Goal: Ask a question: Seek information or help from site administrators or community

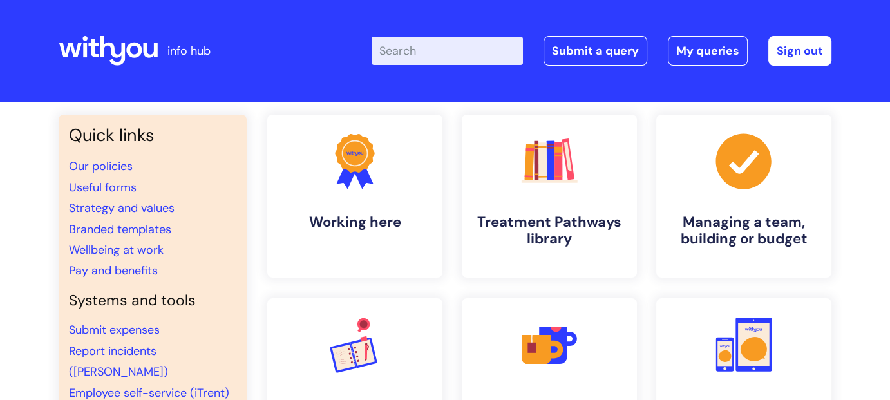
click at [446, 55] on input "Enter your search term here..." at bounding box center [447, 51] width 151 height 28
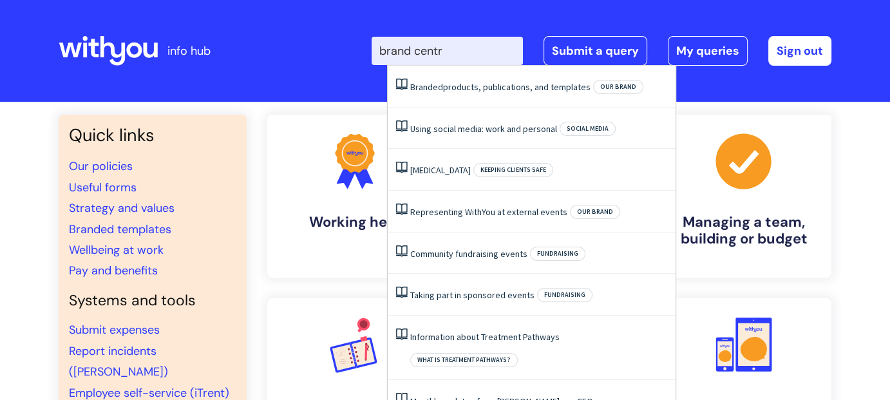
type input "brand centre"
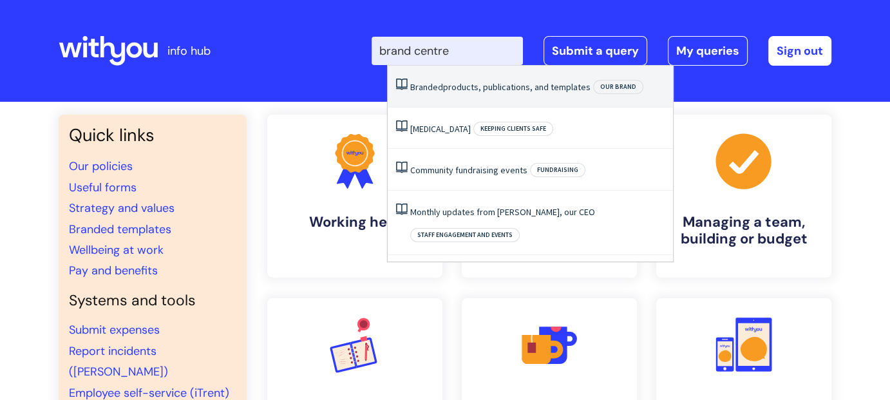
click at [482, 87] on link "Branded products, publications, and templates" at bounding box center [500, 87] width 180 height 12
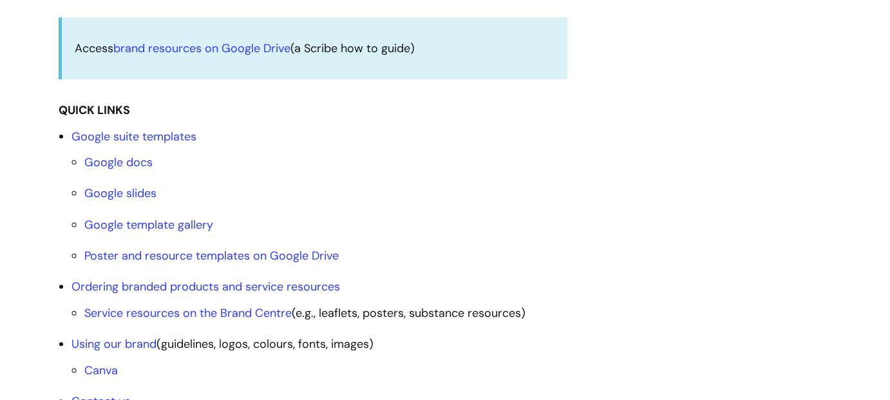
scroll to position [579, 0]
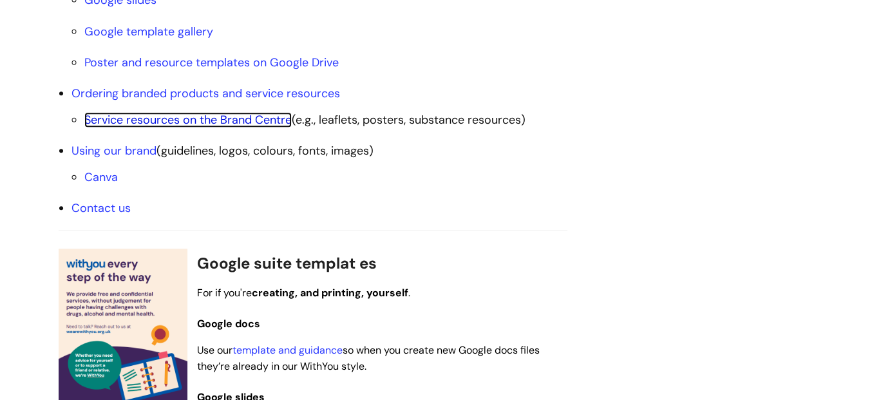
click at [243, 116] on link "Service resources on the Brand Centre" at bounding box center [187, 119] width 207 height 15
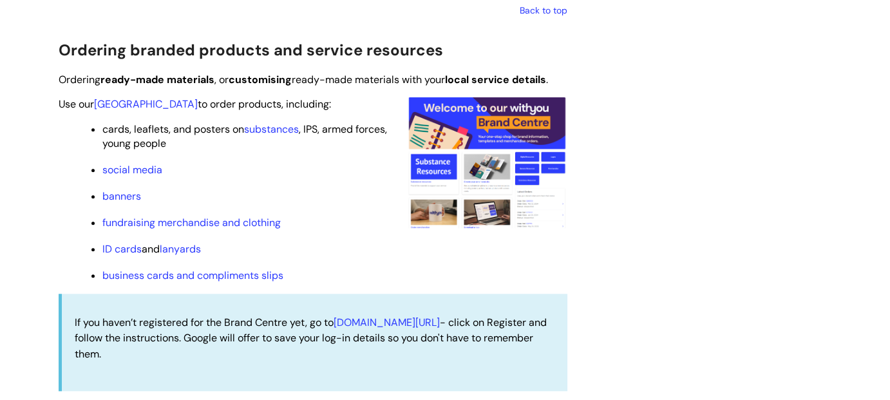
scroll to position [1178, 0]
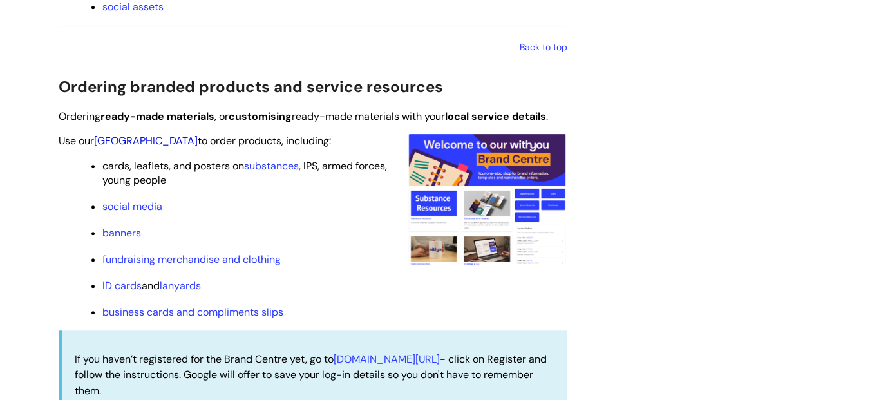
click at [144, 140] on link "Brand Centre" at bounding box center [146, 141] width 104 height 14
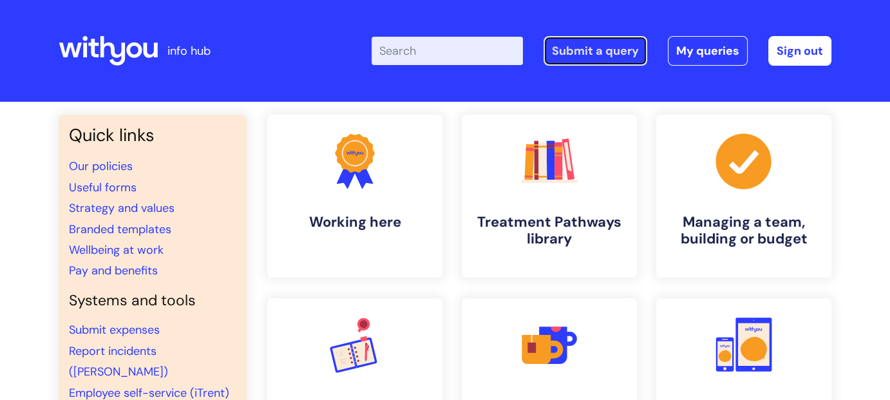
click at [617, 51] on link "Submit a query" at bounding box center [595, 51] width 104 height 30
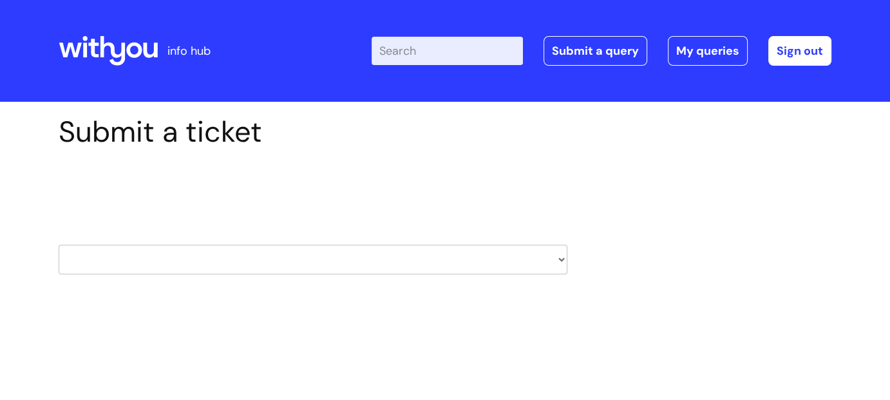
click at [554, 257] on select "HR / People IT and Support Clinical Drug Alerts Finance Accounts Data Support T…" at bounding box center [313, 260] width 509 height 30
click at [639, 211] on div "Submit a ticket Select issue type HR / People IT and Support Clinical Drug Aler…" at bounding box center [445, 215] width 792 height 200
